Goal: Task Accomplishment & Management: Manage account settings

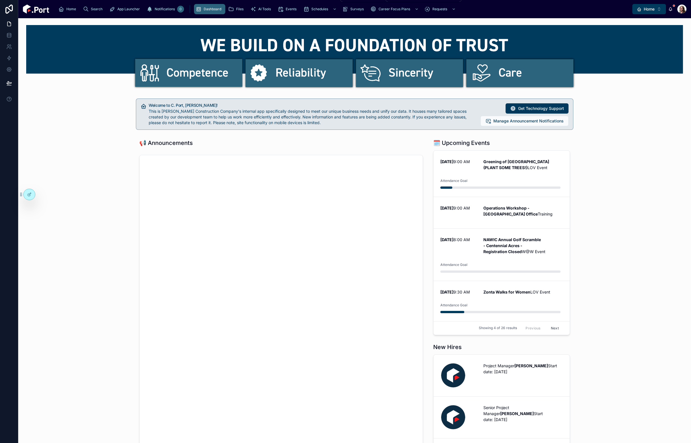
scroll to position [257, 0]
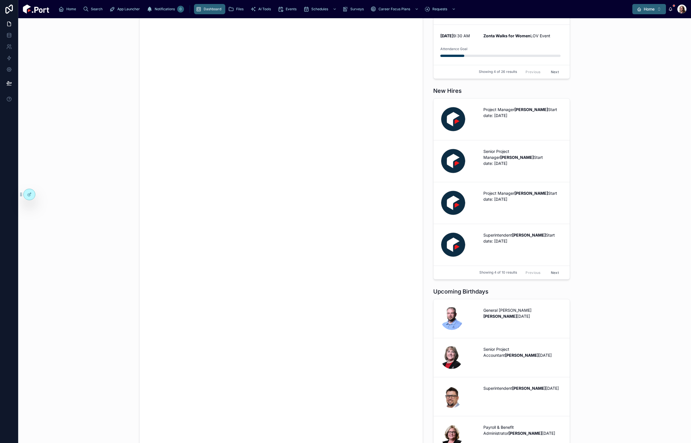
click at [648, 10] on span "Home" at bounding box center [649, 9] width 11 height 6
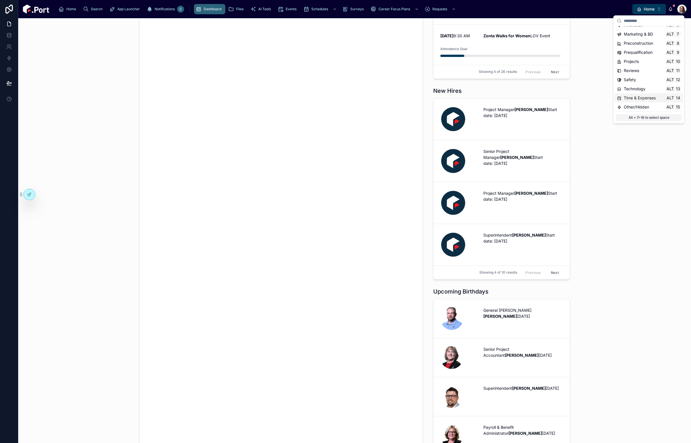
scroll to position [54, 0]
click at [636, 98] on span "Time & Expenses" at bounding box center [640, 97] width 32 height 6
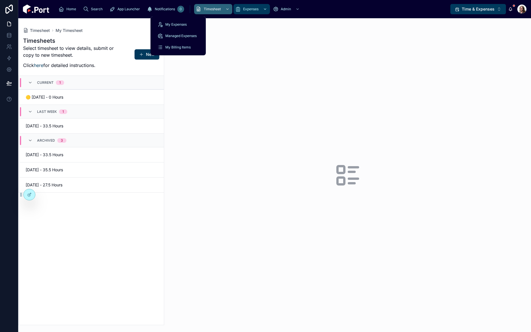
click at [243, 8] on span "Expenses" at bounding box center [250, 9] width 15 height 5
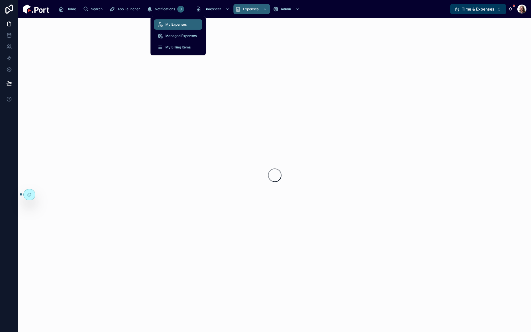
click at [177, 24] on span "My Expenses" at bounding box center [175, 24] width 21 height 5
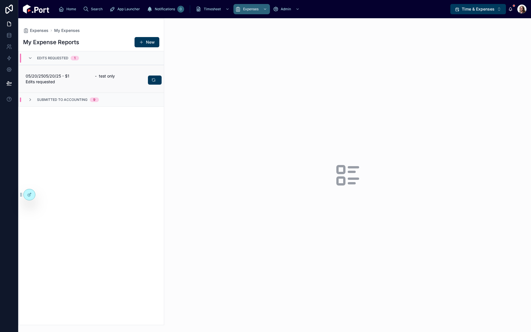
click at [82, 75] on span "05/20/2505/20/25 - $1 Edits requested" at bounding box center [57, 78] width 62 height 11
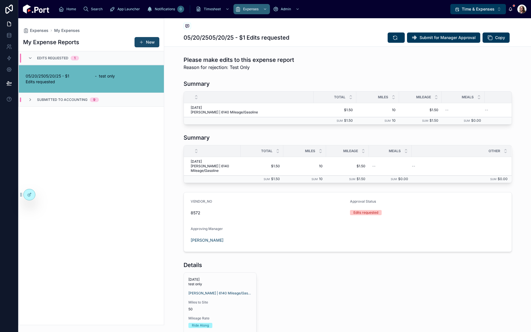
click at [141, 42] on span at bounding box center [141, 42] width 5 height 5
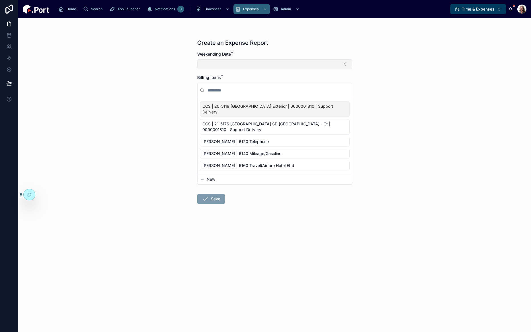
click at [240, 61] on button "Select Button" at bounding box center [274, 64] width 155 height 10
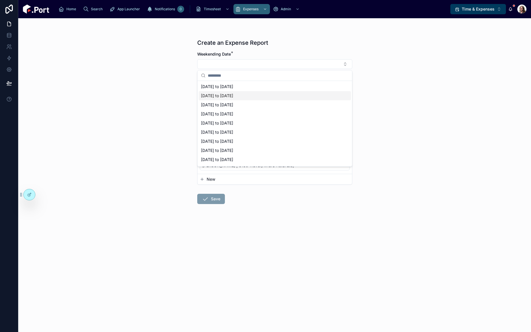
click at [233, 97] on span "[DATE] to [DATE]" at bounding box center [217, 96] width 32 height 6
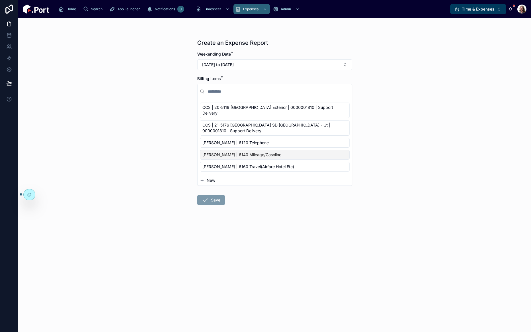
click at [254, 152] on span "[PERSON_NAME] | 6140 Mileage/Gasoline" at bounding box center [241, 155] width 79 height 6
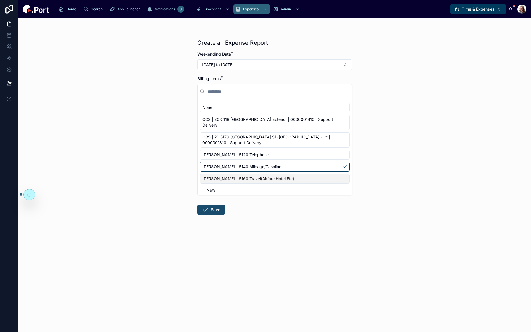
click at [215, 207] on button "Save" at bounding box center [211, 210] width 28 height 10
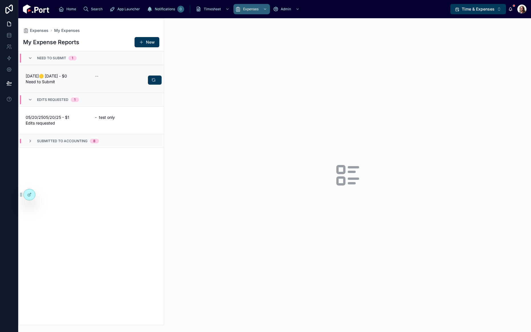
click at [104, 81] on div "--" at bounding box center [126, 78] width 62 height 11
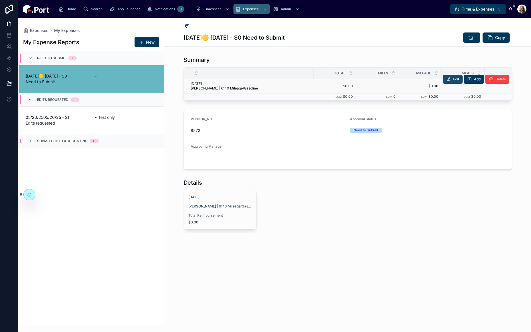
click at [455, 80] on span "Edit" at bounding box center [456, 79] width 6 height 5
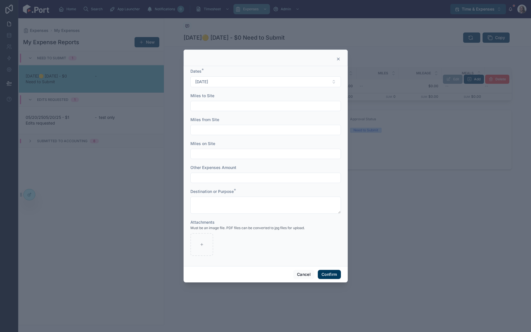
click at [223, 106] on input "text" at bounding box center [266, 106] width 150 height 8
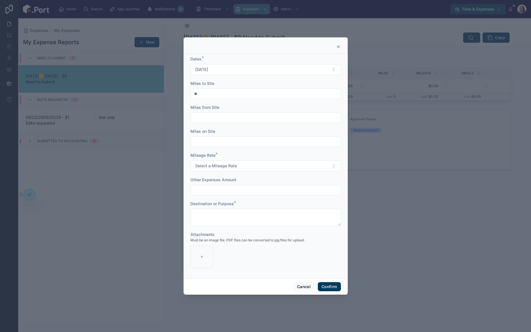
type input "**"
click at [250, 119] on input "text" at bounding box center [266, 118] width 150 height 8
type input "**"
click at [248, 163] on button "Select a Mileage Rate" at bounding box center [265, 165] width 150 height 11
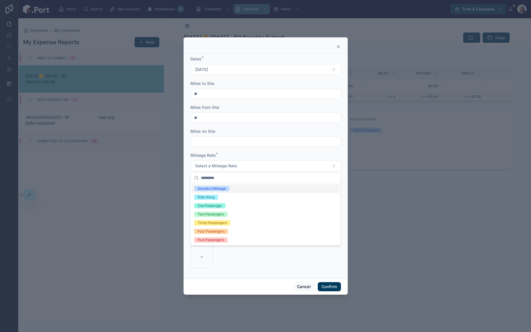
click at [233, 190] on div "Standard Mileage" at bounding box center [266, 188] width 148 height 9
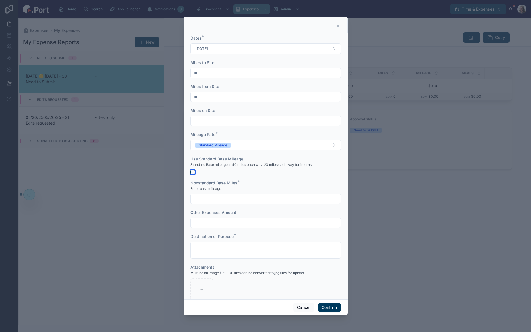
click at [192, 173] on button "button" at bounding box center [192, 172] width 5 height 5
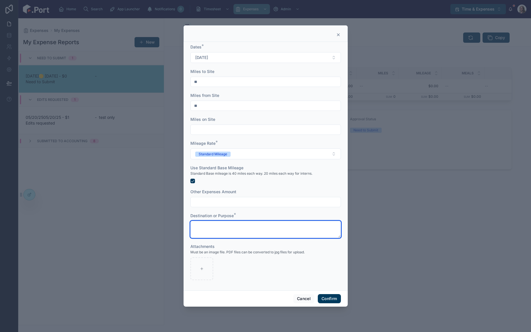
click at [287, 229] on textarea at bounding box center [265, 229] width 150 height 17
type textarea "**********"
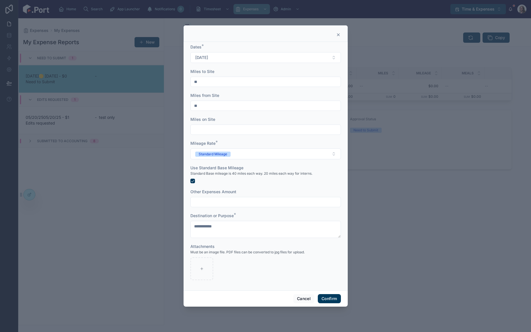
click at [330, 298] on button "Confirm" at bounding box center [329, 298] width 23 height 9
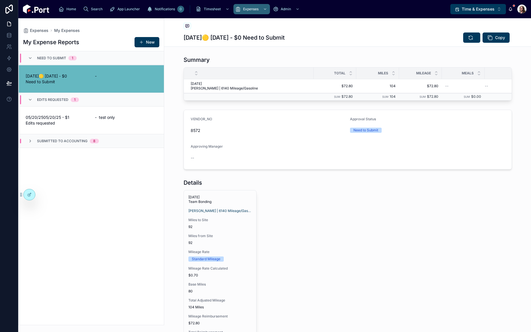
click at [310, 217] on div "[DATE] Team Bonding [PERSON_NAME] | 6140 Mileage/Gasoline Miles to Site 92 Mile…" at bounding box center [348, 270] width 328 height 160
click at [468, 39] on icon at bounding box center [471, 38] width 6 height 6
drag, startPoint x: 394, startPoint y: 218, endPoint x: 401, endPoint y: 221, distance: 8.3
click at [394, 218] on div "[DATE] Team Bonding [PERSON_NAME] | 6140 Mileage/Gasoline Miles to Site 92 Mile…" at bounding box center [348, 270] width 328 height 160
click at [445, 36] on span "Submit for Manager Approval" at bounding box center [448, 38] width 56 height 6
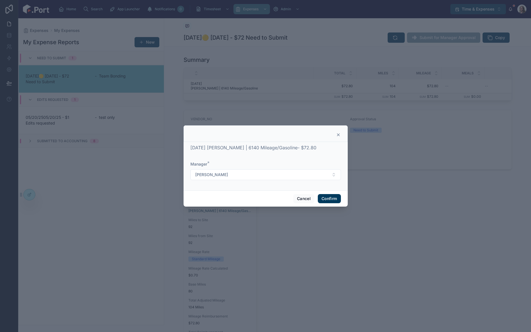
click at [333, 198] on button "Confirm" at bounding box center [329, 198] width 23 height 9
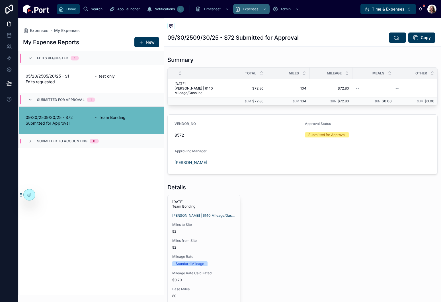
click at [63, 10] on icon "scrollable content" at bounding box center [61, 9] width 6 height 6
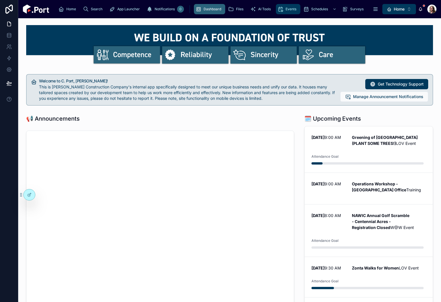
click at [278, 12] on div "Events" at bounding box center [288, 9] width 21 height 9
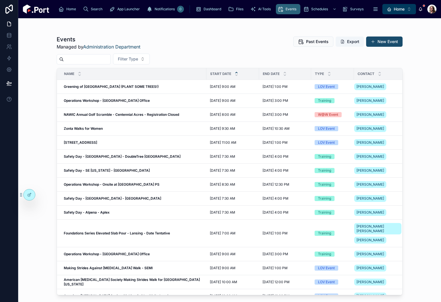
click at [390, 42] on button "New Event" at bounding box center [385, 41] width 36 height 10
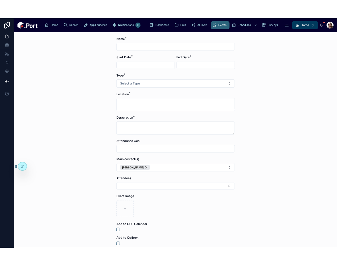
scroll to position [86, 0]
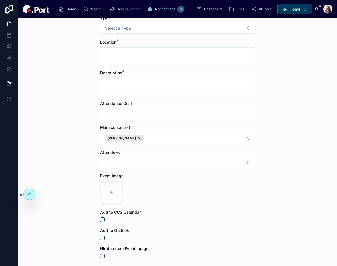
click at [32, 68] on div "Events Create an Event Create an Event Name * Start Date * End Date * Type * Se…" at bounding box center [177, 142] width 318 height 248
drag, startPoint x: 210, startPoint y: 12, endPoint x: 239, endPoint y: 17, distance: 29.5
click at [278, 12] on span "scrollable content" at bounding box center [281, 9] width 6 height 6
